Goal: Transaction & Acquisition: Purchase product/service

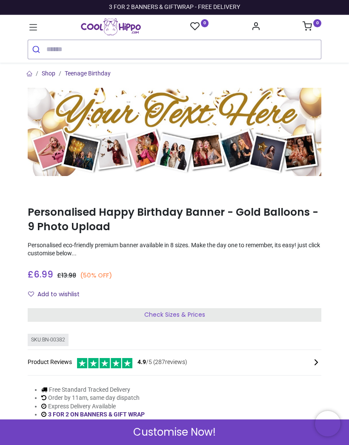
click at [73, 314] on div "Check Sizes & Prices" at bounding box center [175, 315] width 294 height 14
click at [310, 359] on div at bounding box center [256, 362] width 129 height 10
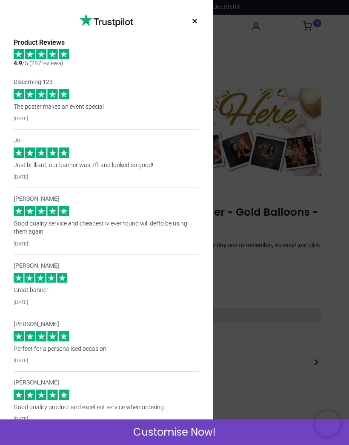
click at [261, 201] on div "× Trustpilot Product Reviews 4.9 /5 ( 287 reviews) Discerning 123 The poster ma…" at bounding box center [174, 222] width 349 height 445
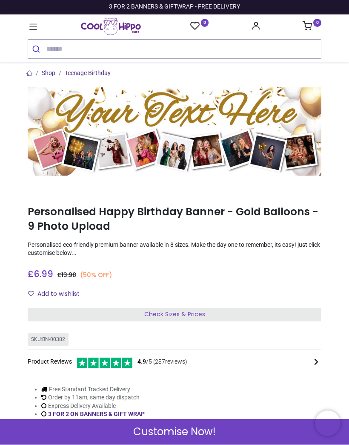
click at [37, 29] on icon at bounding box center [33, 27] width 11 height 11
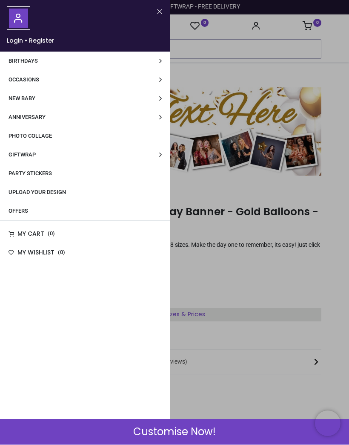
click at [18, 59] on span "Birthdays" at bounding box center [23, 61] width 29 height 6
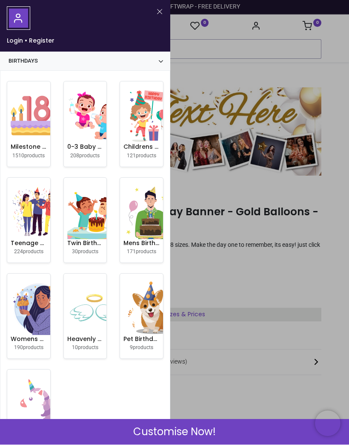
click at [26, 305] on img at bounding box center [38, 308] width 55 height 55
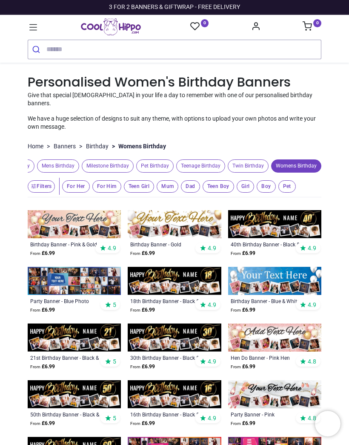
scroll to position [0, 197]
click at [69, 142] on link "Banners" at bounding box center [65, 146] width 22 height 9
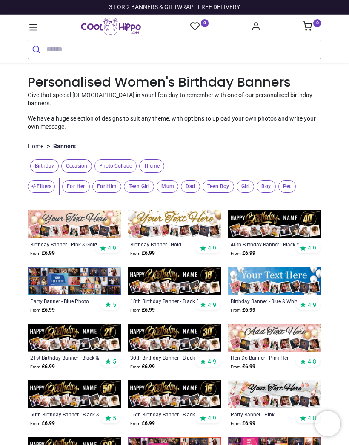
scroll to position [0, 0]
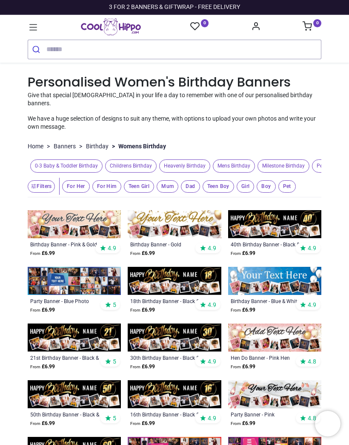
click at [290, 159] on span "Milestone Birthday" at bounding box center [284, 165] width 52 height 13
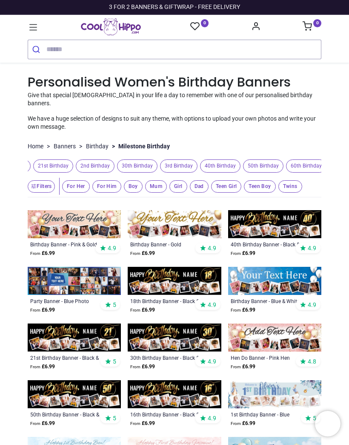
scroll to position [0, 254]
click at [147, 160] on span "30th Birthday" at bounding box center [138, 165] width 40 height 13
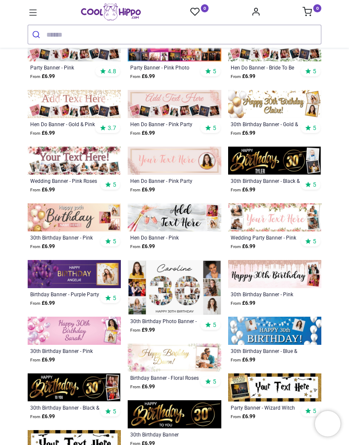
scroll to position [276, 0]
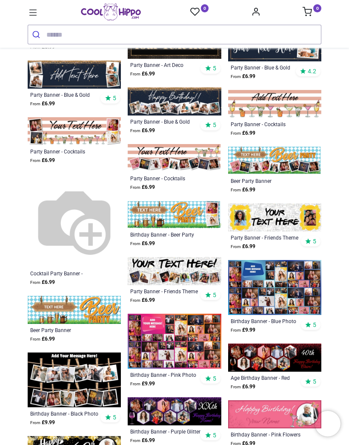
scroll to position [1410, 0]
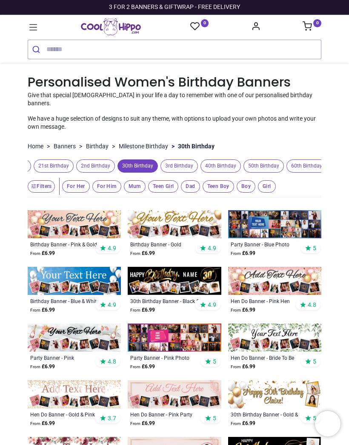
click at [37, 181] on button "Filters" at bounding box center [41, 186] width 27 height 12
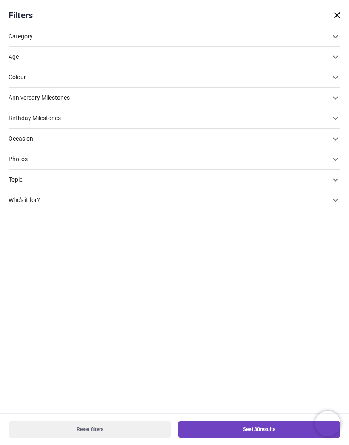
click at [22, 80] on div "Colour" at bounding box center [170, 77] width 322 height 9
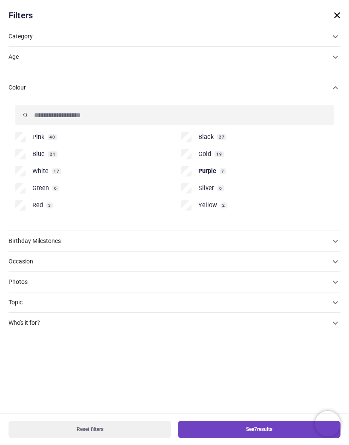
click at [22, 278] on div "Photos" at bounding box center [170, 282] width 322 height 9
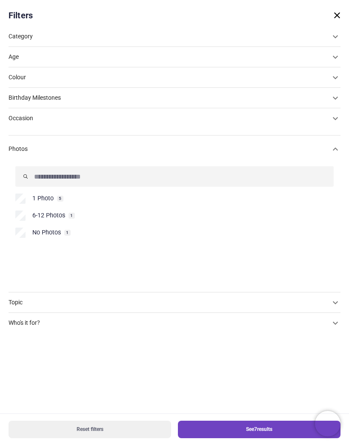
click at [233, 429] on button "See 7 results" at bounding box center [259, 428] width 163 height 17
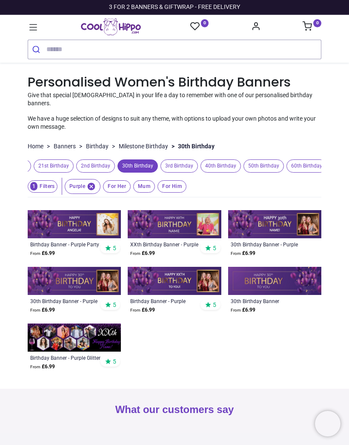
click at [48, 274] on img at bounding box center [74, 281] width 93 height 28
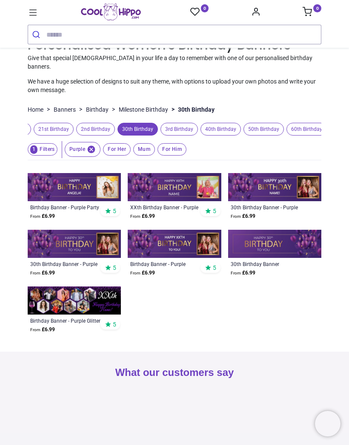
scroll to position [21, 0]
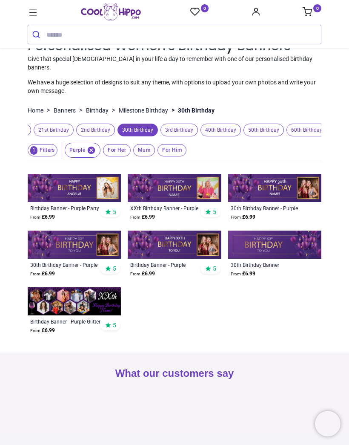
click at [46, 261] on div "30th Birthday Banner - Purple Balloons" at bounding box center [65, 264] width 71 height 7
click at [66, 236] on img at bounding box center [74, 244] width 93 height 28
click at [58, 261] on div "30th Birthday Banner - Purple Balloons" at bounding box center [65, 264] width 71 height 7
click at [62, 268] on div "30th Birthday Banner - Purple Balloons" at bounding box center [65, 264] width 71 height 7
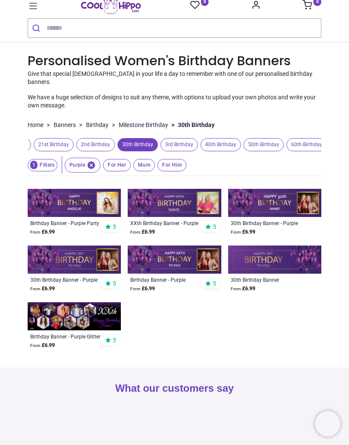
click at [75, 272] on img at bounding box center [74, 259] width 93 height 28
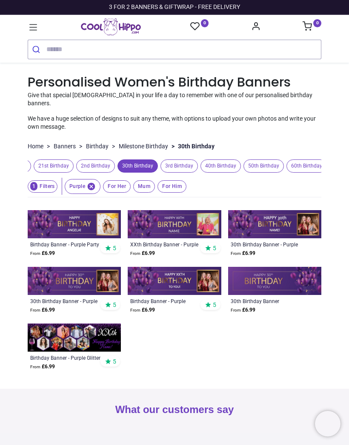
click at [55, 278] on img at bounding box center [74, 281] width 93 height 28
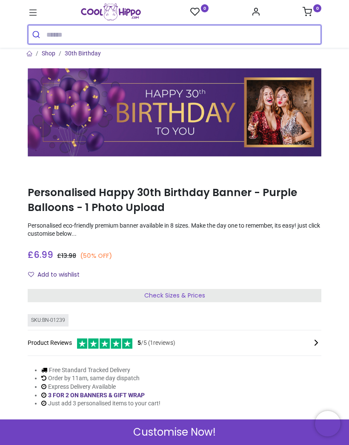
scroll to position [5, 0]
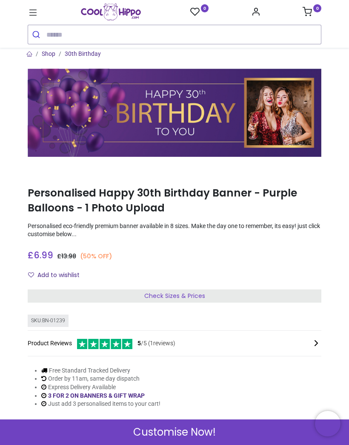
click at [152, 296] on span "Check Sizes & Prices" at bounding box center [174, 295] width 61 height 9
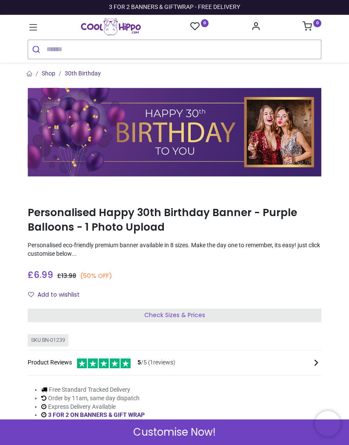
click at [171, 433] on span "Customise Now!" at bounding box center [174, 432] width 83 height 14
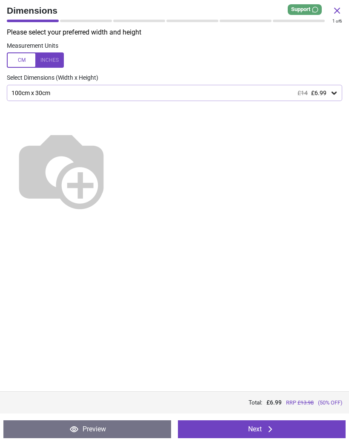
click at [239, 431] on button "Next" at bounding box center [262, 429] width 168 height 18
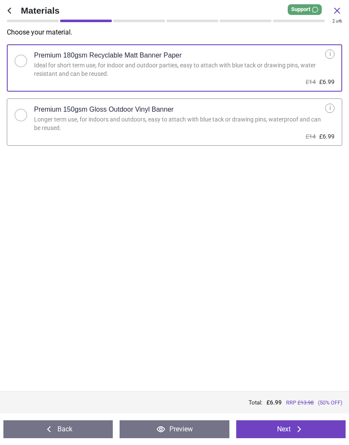
click at [281, 421] on button "Next" at bounding box center [290, 429] width 109 height 18
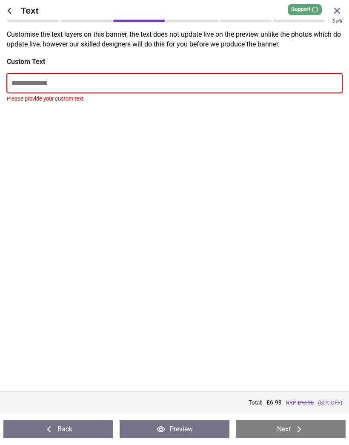
click at [28, 83] on input "text" at bounding box center [175, 83] width 336 height 20
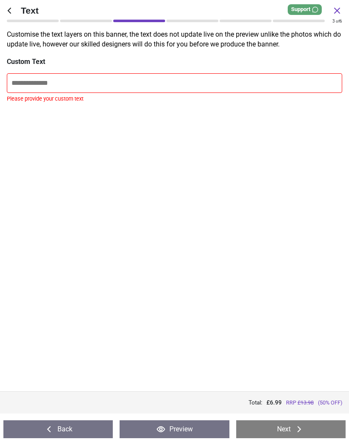
click at [11, 8] on icon at bounding box center [9, 11] width 3 height 6
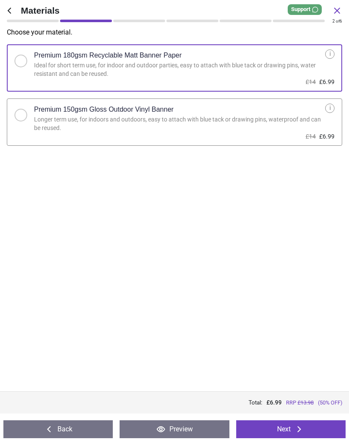
click at [12, 12] on icon at bounding box center [9, 11] width 10 height 10
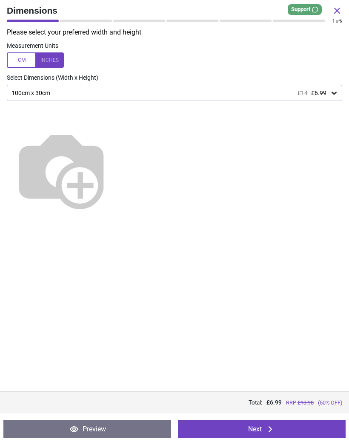
click at [10, 14] on span "Dimensions" at bounding box center [169, 10] width 325 height 12
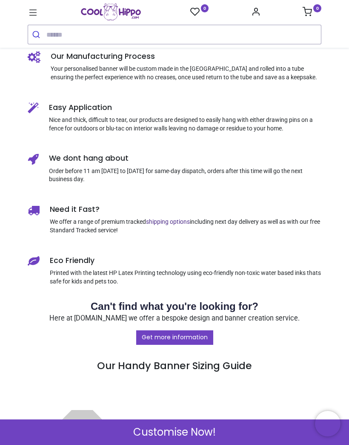
scroll to position [489, 0]
click at [162, 435] on span "Customise Now!" at bounding box center [174, 432] width 83 height 14
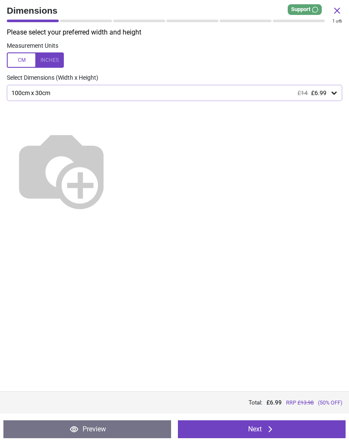
click at [49, 58] on div at bounding box center [35, 59] width 57 height 15
click at [250, 426] on button "Next" at bounding box center [262, 429] width 168 height 18
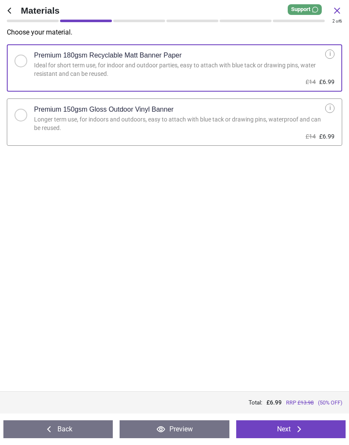
click at [284, 424] on button "Next" at bounding box center [290, 429] width 109 height 18
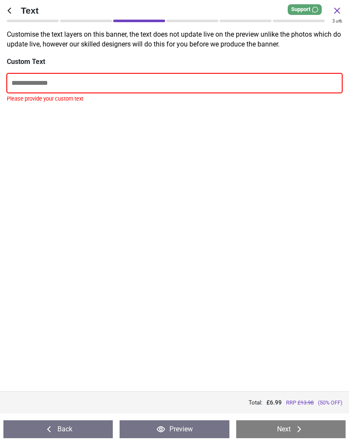
click at [25, 87] on input "text" at bounding box center [175, 83] width 336 height 20
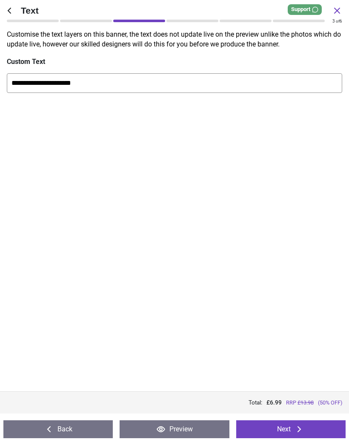
type input "**********"
click at [284, 426] on button "Next" at bounding box center [290, 429] width 109 height 18
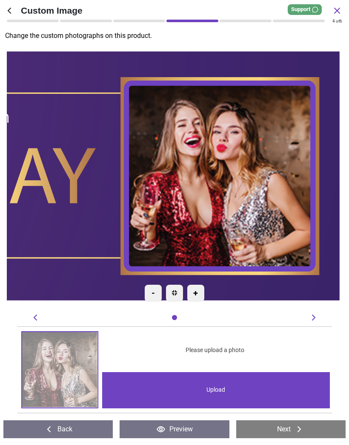
click at [187, 383] on div "Upload" at bounding box center [215, 390] width 227 height 36
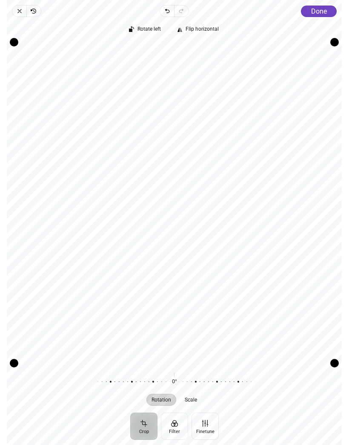
click at [321, 11] on span "Done" at bounding box center [319, 11] width 16 height 8
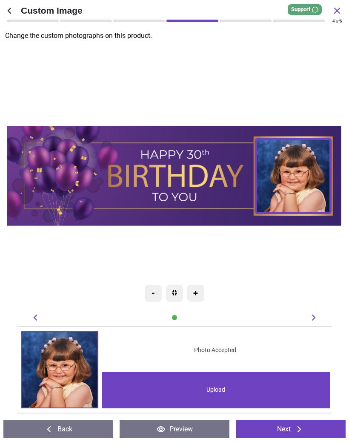
click at [273, 431] on button "Next" at bounding box center [290, 429] width 109 height 18
